Goal: Task Accomplishment & Management: Manage account settings

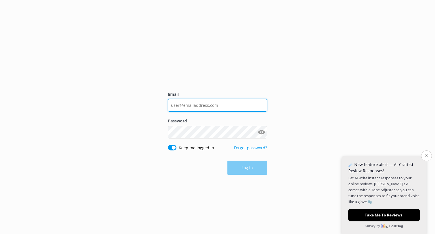
click at [204, 104] on input "Email" at bounding box center [217, 105] width 99 height 13
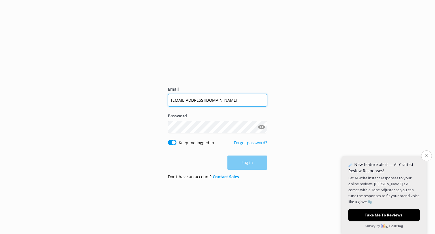
type input "[EMAIL_ADDRESS][DOMAIN_NAME]"
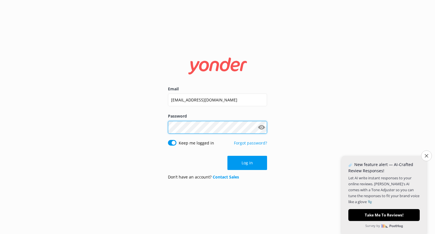
click button "Log in" at bounding box center [247, 163] width 40 height 14
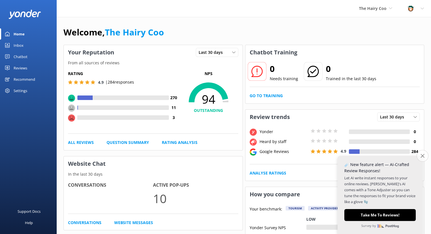
click at [424, 157] on icon "Close survey" at bounding box center [422, 156] width 4 height 4
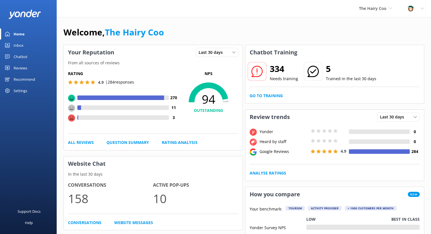
click at [75, 119] on div at bounding box center [72, 117] width 9 height 7
click at [134, 115] on div at bounding box center [123, 117] width 90 height 5
click at [172, 118] on h4 "3" at bounding box center [174, 117] width 10 height 6
drag, startPoint x: 106, startPoint y: 82, endPoint x: 100, endPoint y: 79, distance: 6.5
click at [106, 82] on p "| 284 responses" at bounding box center [119, 82] width 29 height 6
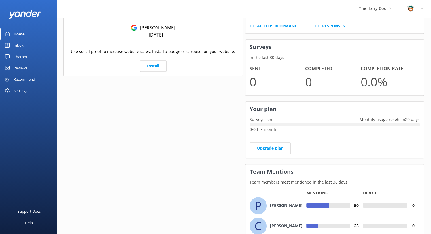
scroll to position [415, 0]
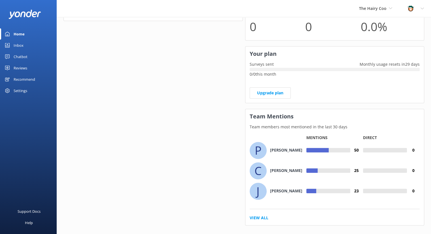
click at [14, 55] on div "Chatbot" at bounding box center [21, 56] width 14 height 11
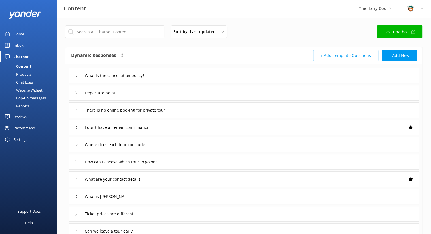
click at [22, 136] on div "Settings" at bounding box center [21, 139] width 14 height 11
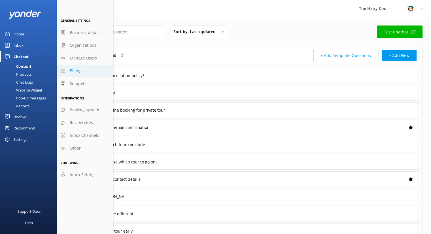
click at [77, 75] on link "Billing" at bounding box center [85, 71] width 57 height 13
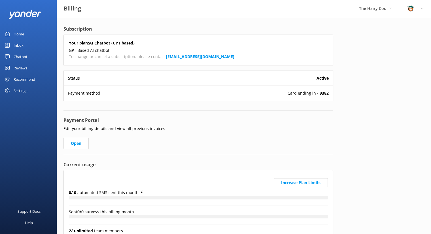
scroll to position [44, 0]
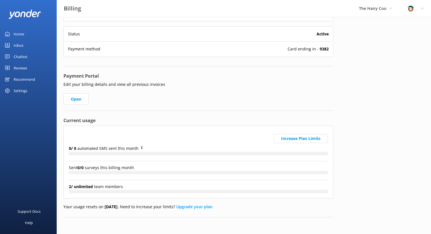
click at [17, 91] on div "Settings" at bounding box center [21, 90] width 14 height 11
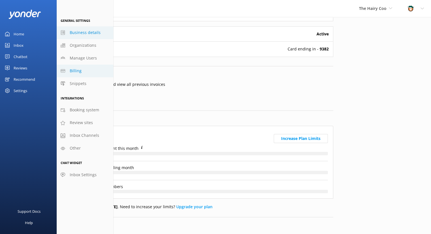
click at [78, 34] on span "Business details" at bounding box center [85, 32] width 31 height 6
select select "[GEOGRAPHIC_DATA]/[GEOGRAPHIC_DATA]"
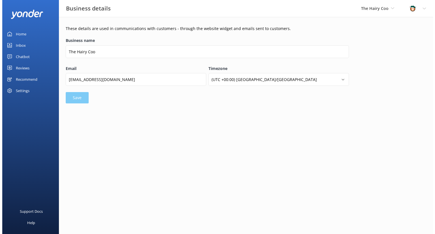
scroll to position [0, 0]
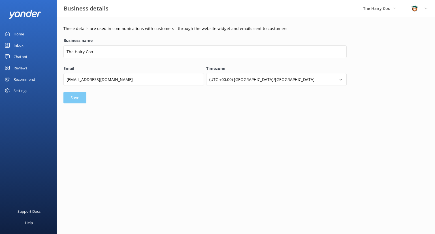
click at [34, 91] on div "Settings" at bounding box center [28, 90] width 57 height 11
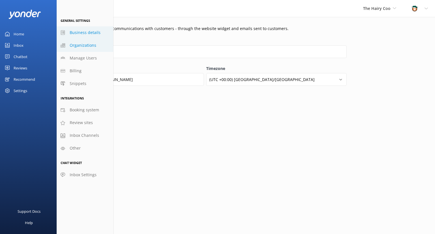
click at [77, 49] on link "Organizations" at bounding box center [85, 45] width 57 height 13
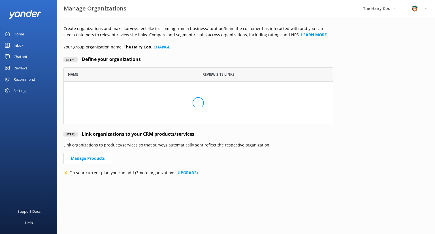
scroll to position [52, 265]
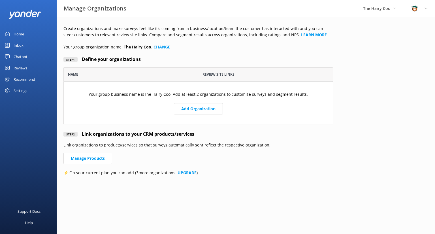
click at [27, 88] on div "Settings" at bounding box center [21, 90] width 14 height 11
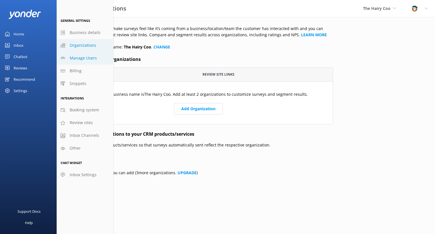
click at [75, 63] on link "Manage Users" at bounding box center [85, 58] width 57 height 13
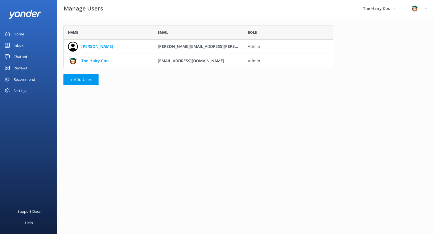
scroll to position [38, 265]
